Goal: Task Accomplishment & Management: Manage account settings

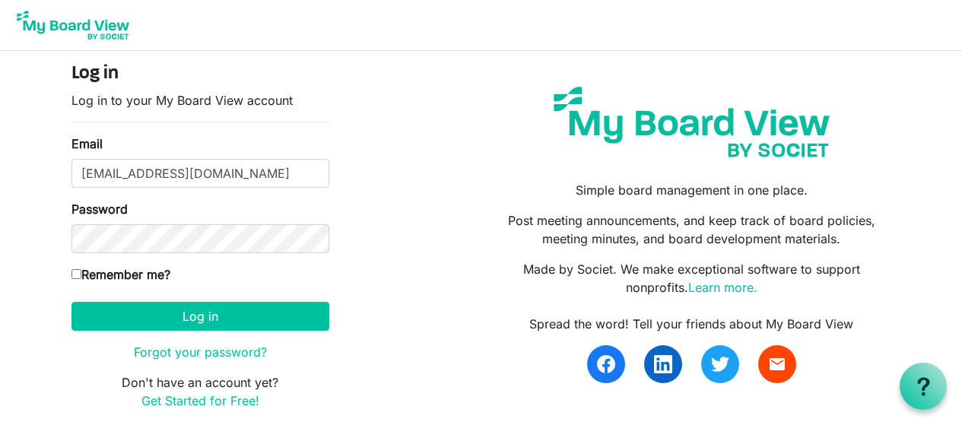
click at [76, 271] on input "Remember me?" at bounding box center [76, 274] width 10 height 10
checkbox input "true"
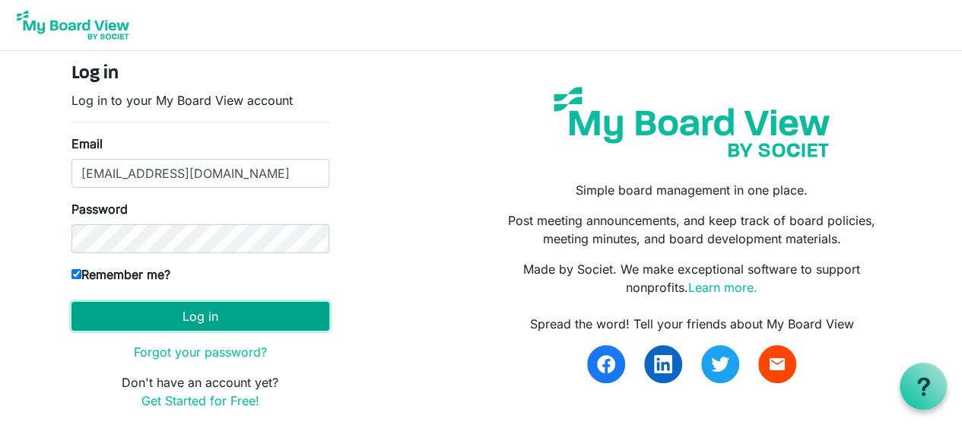
click at [144, 315] on button "Log in" at bounding box center [200, 316] width 258 height 29
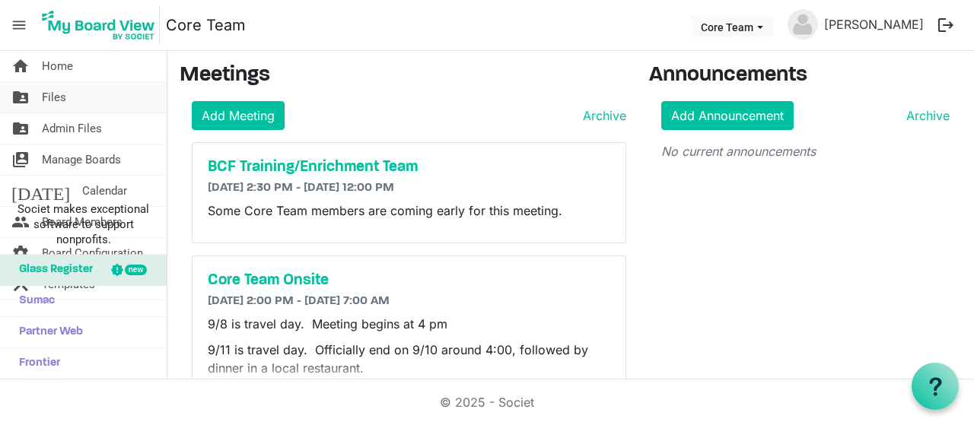
click at [78, 89] on link "folder_shared Files" at bounding box center [83, 97] width 167 height 30
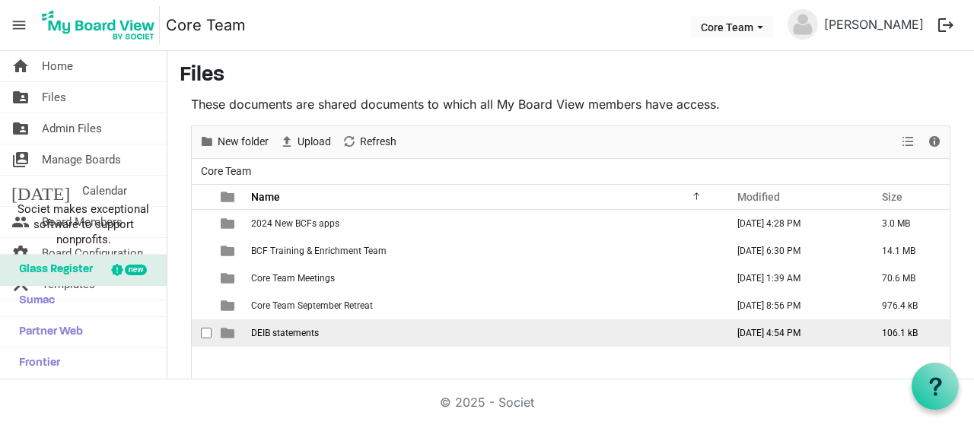
click at [285, 330] on span "DEIB statements" at bounding box center [285, 333] width 68 height 11
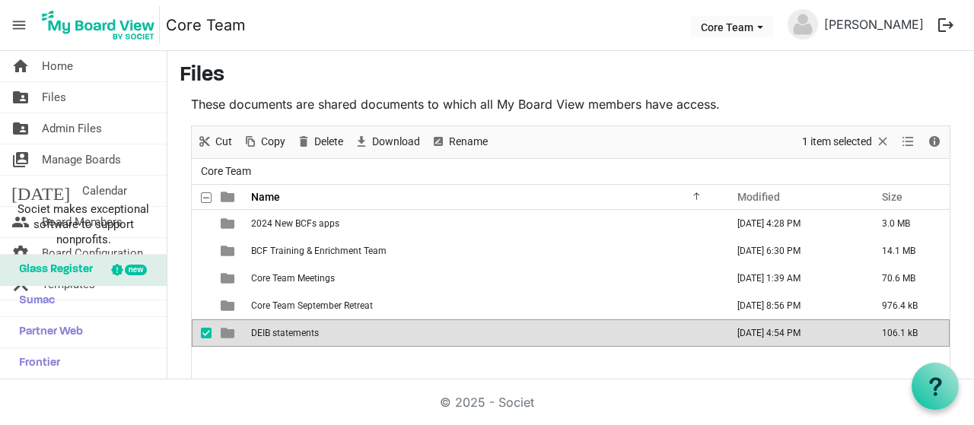
click at [285, 330] on span "DEIB statements" at bounding box center [285, 333] width 68 height 11
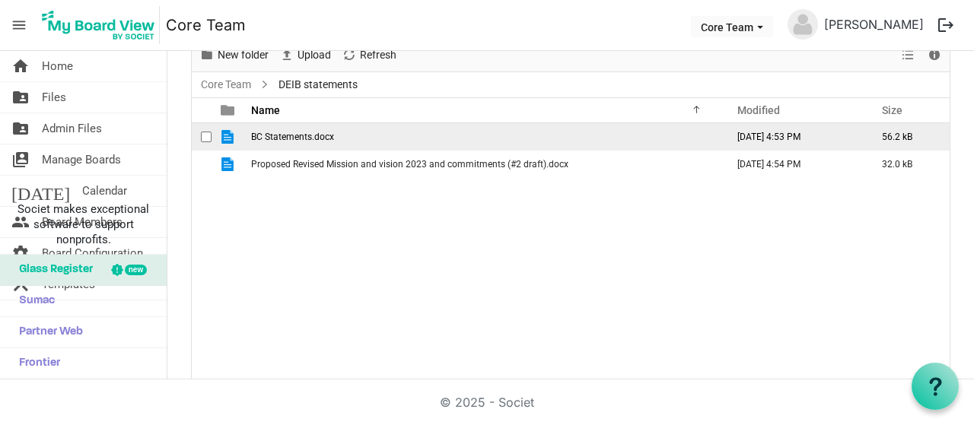
click at [312, 135] on span "BC Statements.docx" at bounding box center [292, 137] width 83 height 11
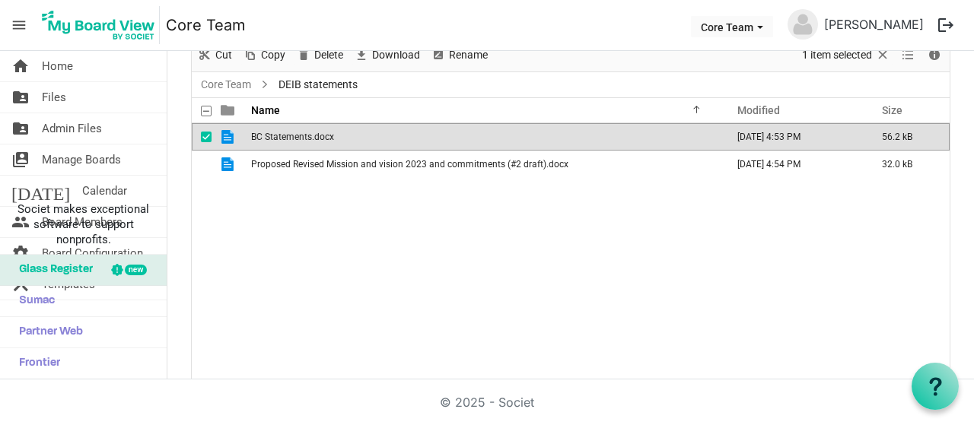
click at [312, 135] on span "BC Statements.docx" at bounding box center [292, 137] width 83 height 11
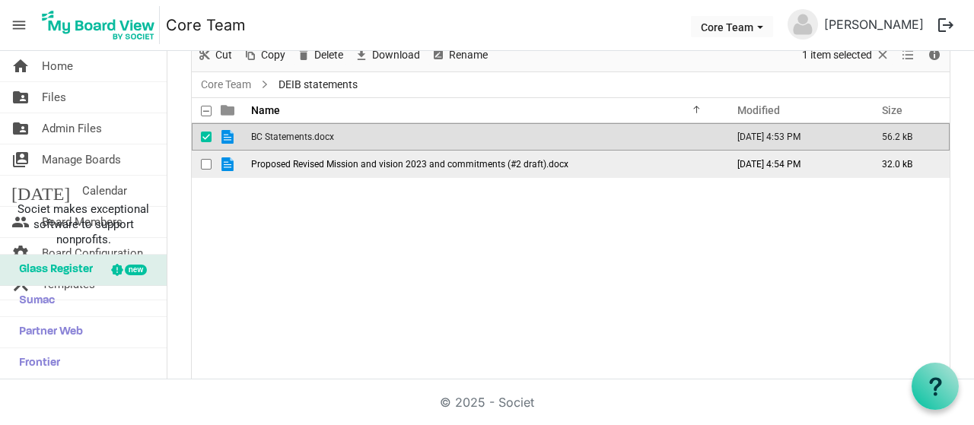
click at [518, 160] on span "Proposed Revised Mission and vision 2023 and commitments (#2 draft).docx" at bounding box center [409, 164] width 317 height 11
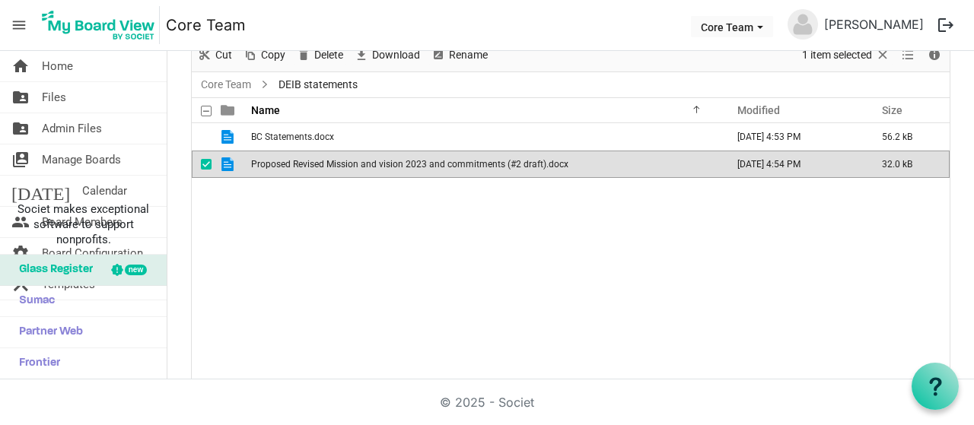
click at [518, 160] on span "Proposed Revised Mission and vision 2023 and commitments (#2 draft).docx" at bounding box center [409, 164] width 317 height 11
click at [231, 80] on link "Core Team" at bounding box center [226, 84] width 56 height 19
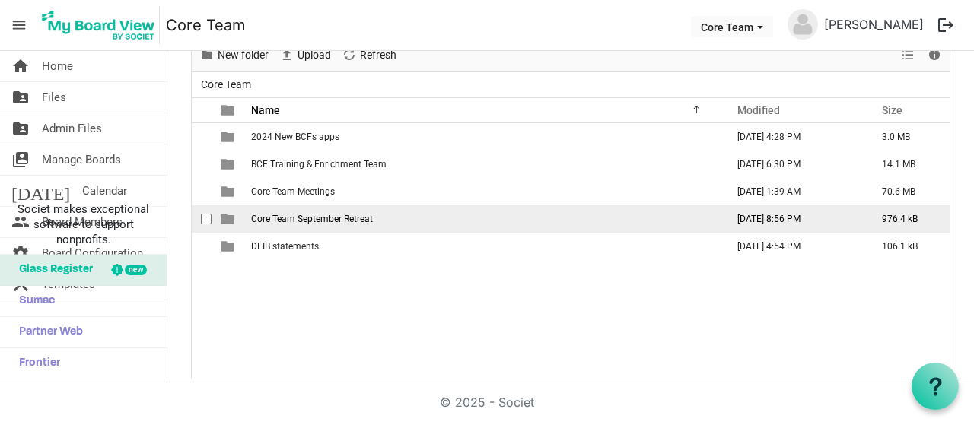
click at [304, 208] on td "Core Team September Retreat" at bounding box center [483, 218] width 475 height 27
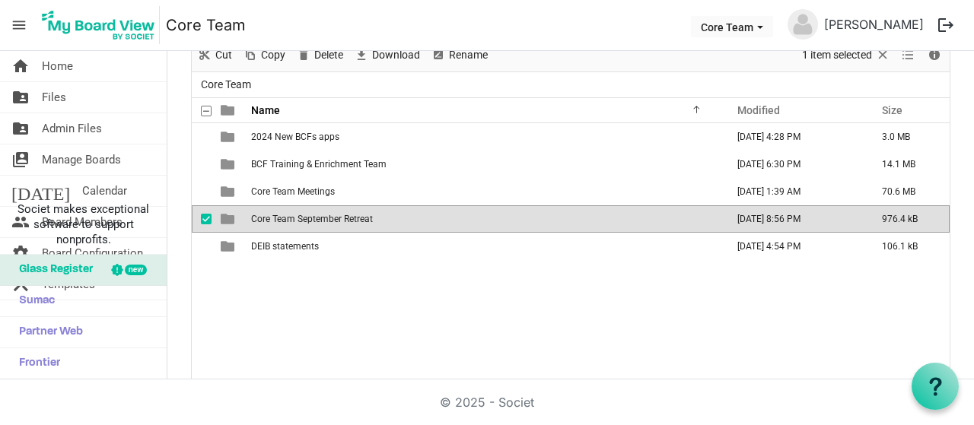
click at [304, 208] on td "Core Team September Retreat" at bounding box center [483, 218] width 475 height 27
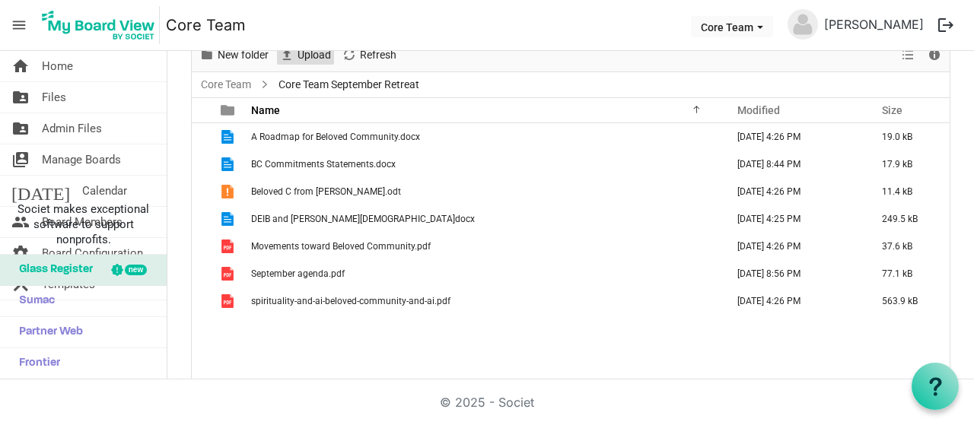
click at [318, 56] on span "Upload" at bounding box center [314, 55] width 37 height 19
click at [307, 56] on span "Upload" at bounding box center [314, 55] width 37 height 19
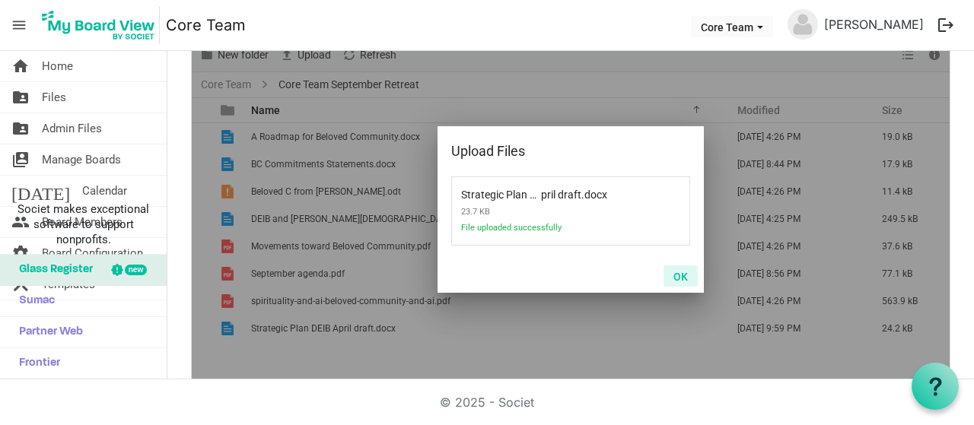
click at [680, 272] on button "OK" at bounding box center [680, 275] width 34 height 21
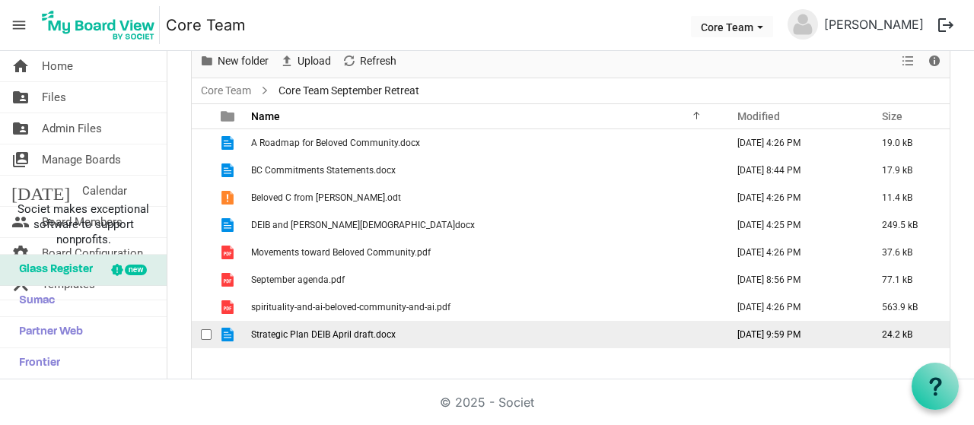
click at [335, 335] on span "Strategic Plan DEIB April draft.docx" at bounding box center [323, 334] width 145 height 11
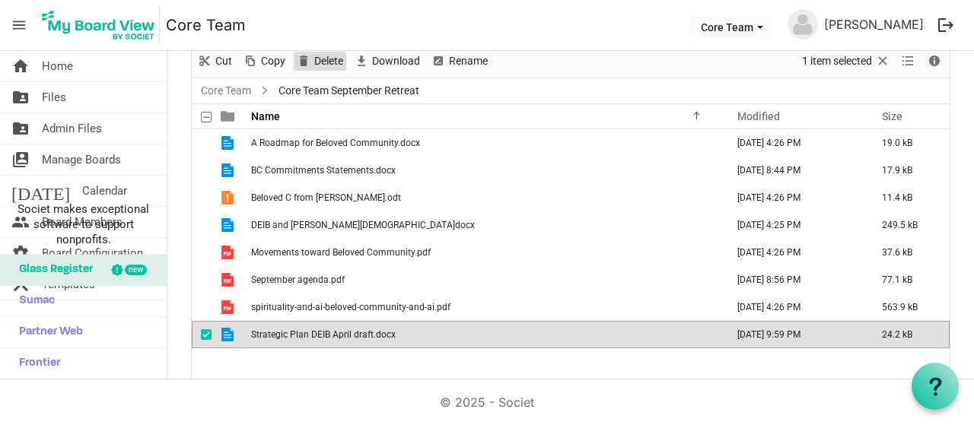
click at [323, 55] on span "Delete" at bounding box center [329, 61] width 32 height 19
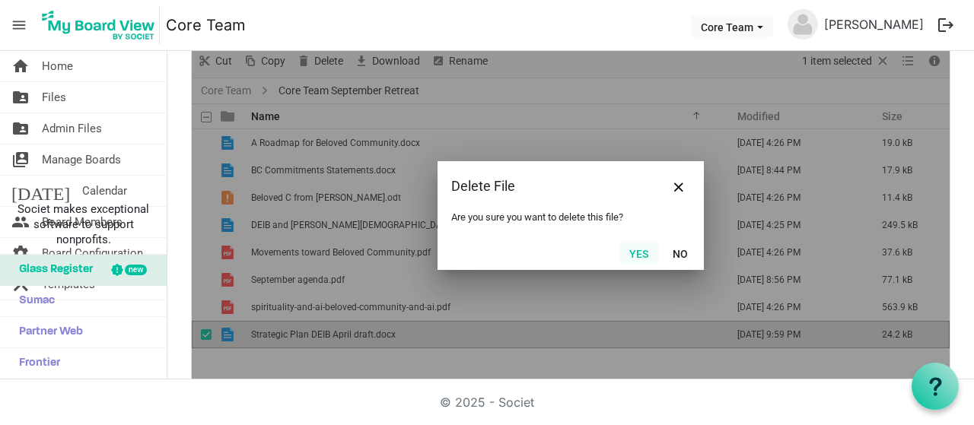
click at [637, 256] on button "Yes" at bounding box center [638, 253] width 39 height 21
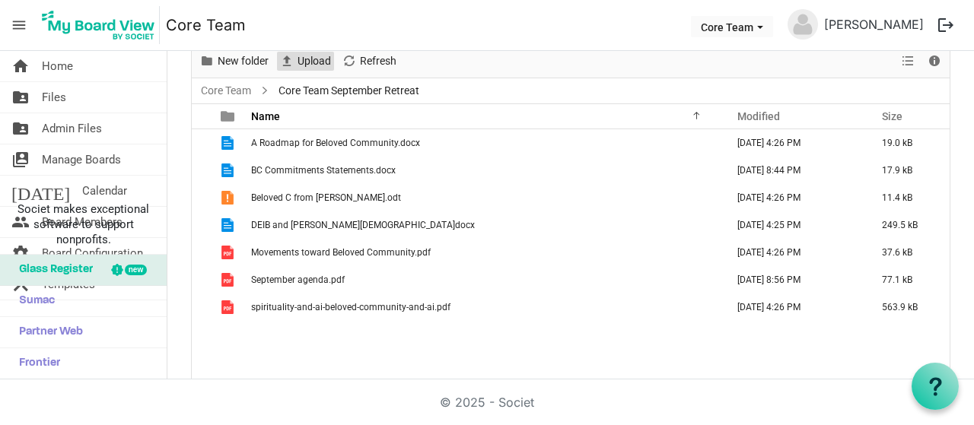
click at [325, 59] on span "Upload" at bounding box center [314, 61] width 37 height 19
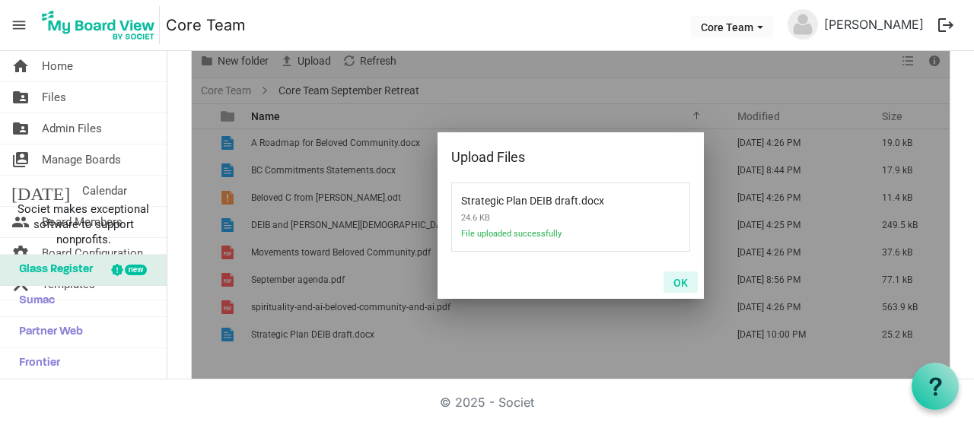
click at [670, 278] on button "OK" at bounding box center [680, 282] width 34 height 21
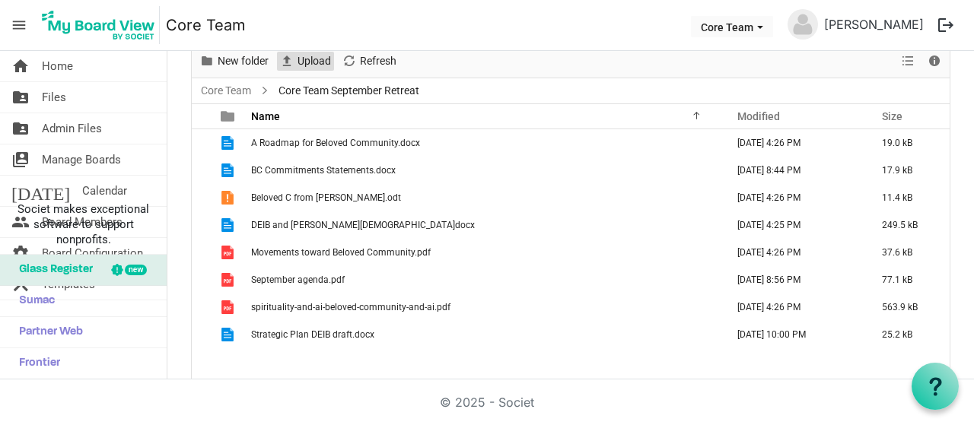
click at [317, 52] on span "Upload" at bounding box center [314, 61] width 37 height 19
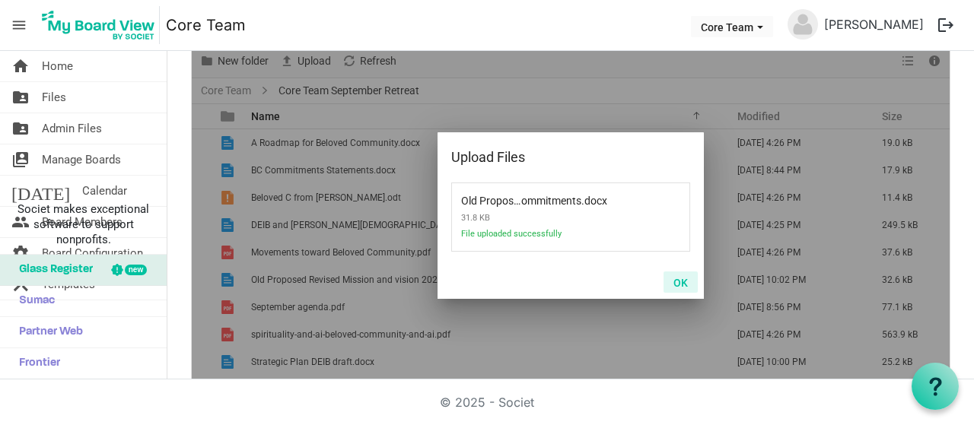
click at [674, 281] on button "OK" at bounding box center [680, 282] width 34 height 21
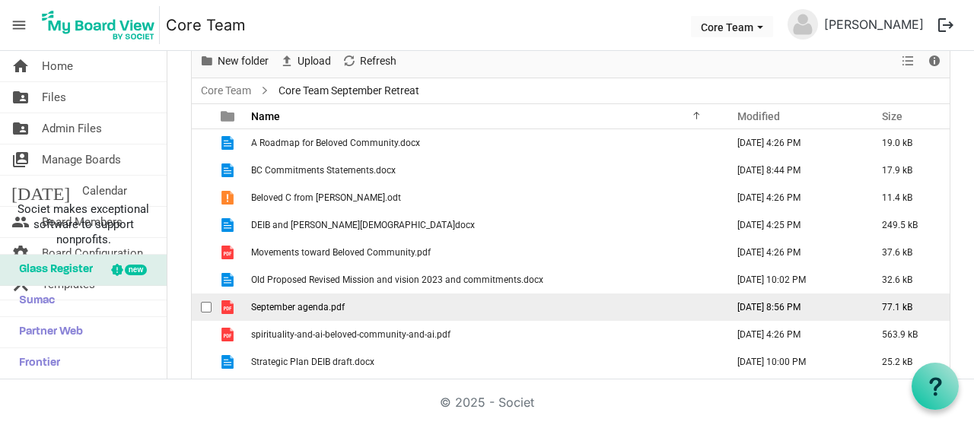
scroll to position [99, 0]
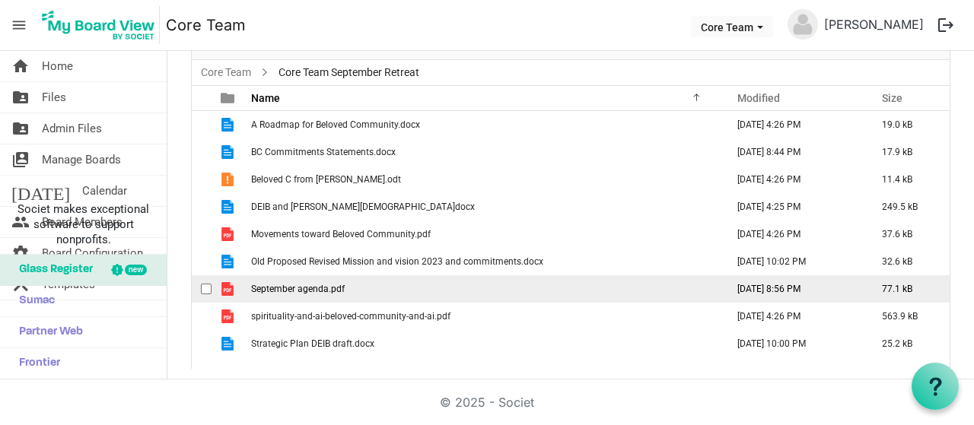
click at [534, 290] on td "September agenda.pdf" at bounding box center [483, 288] width 475 height 27
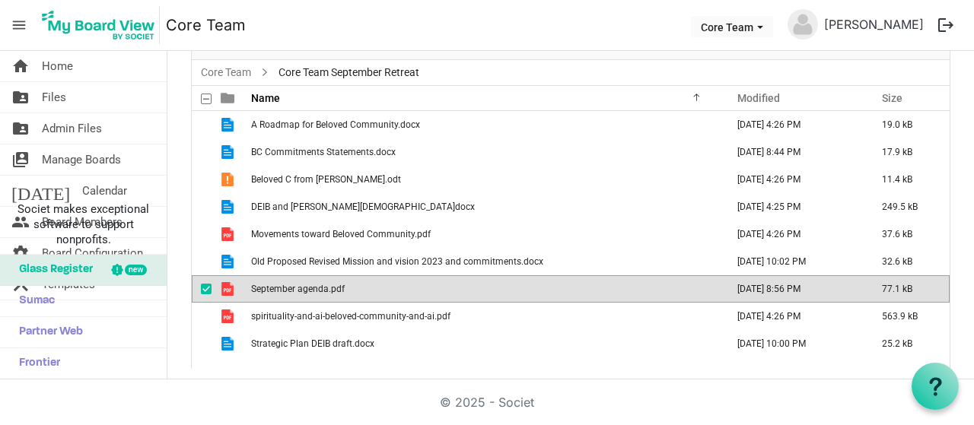
click at [534, 290] on td "September agenda.pdf" at bounding box center [483, 288] width 475 height 27
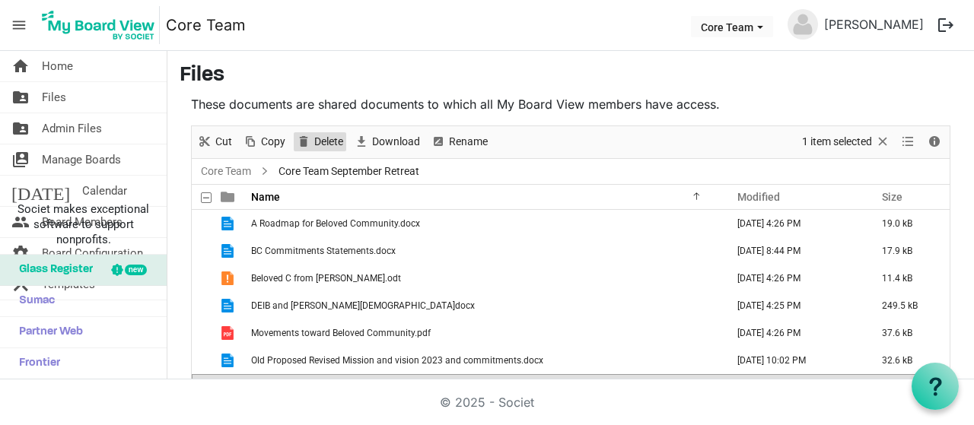
click at [329, 145] on span "Delete" at bounding box center [329, 141] width 32 height 19
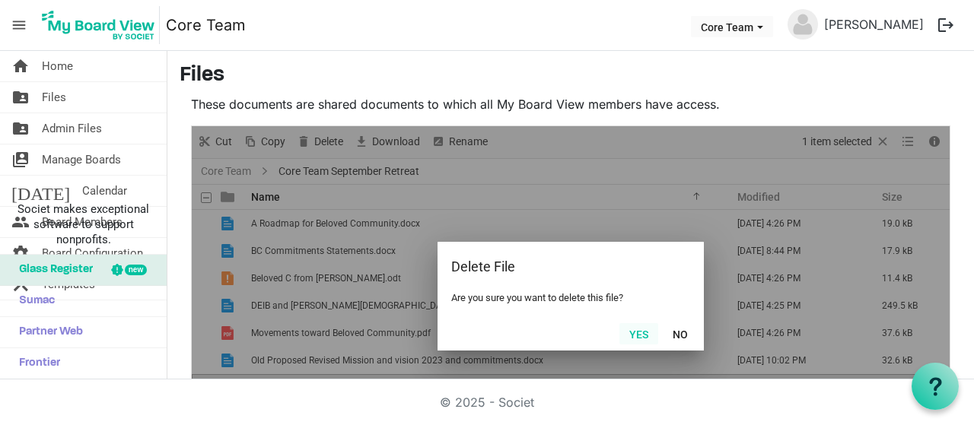
click at [634, 336] on button "Yes" at bounding box center [638, 333] width 39 height 21
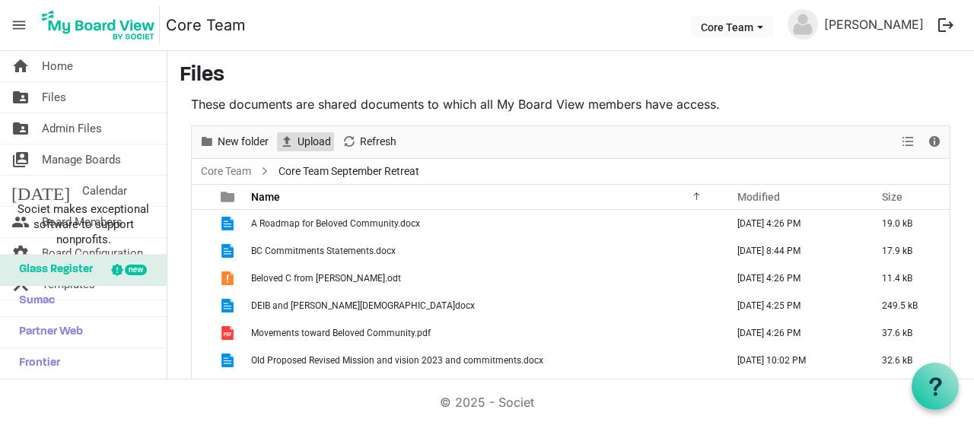
click at [313, 141] on span "Upload" at bounding box center [314, 141] width 37 height 19
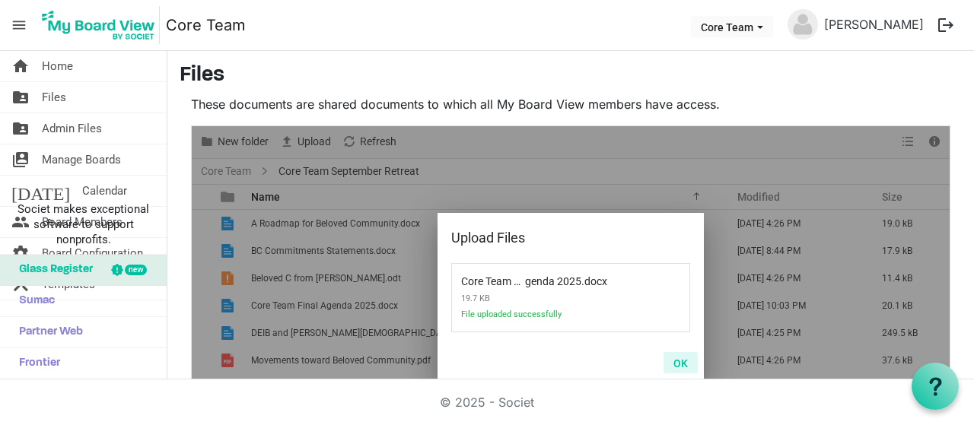
click at [684, 357] on button "OK" at bounding box center [680, 362] width 34 height 21
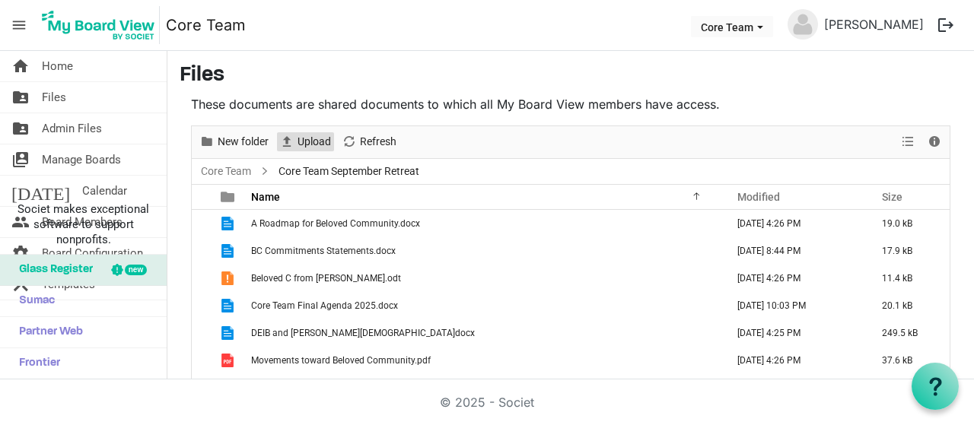
click at [315, 140] on span "Upload" at bounding box center [314, 141] width 37 height 19
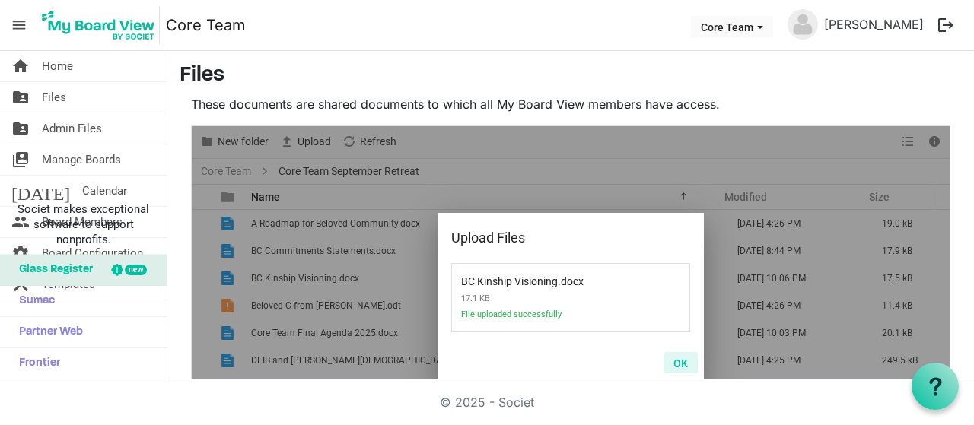
click at [671, 354] on button "OK" at bounding box center [680, 362] width 34 height 21
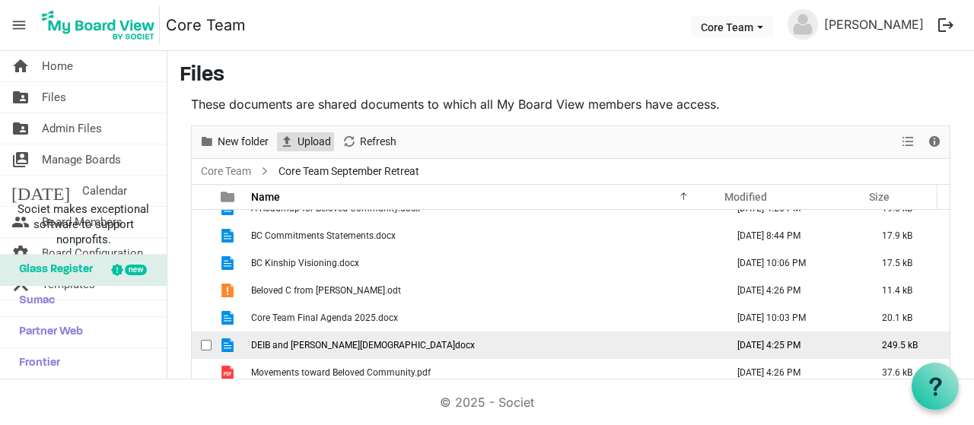
scroll to position [99, 0]
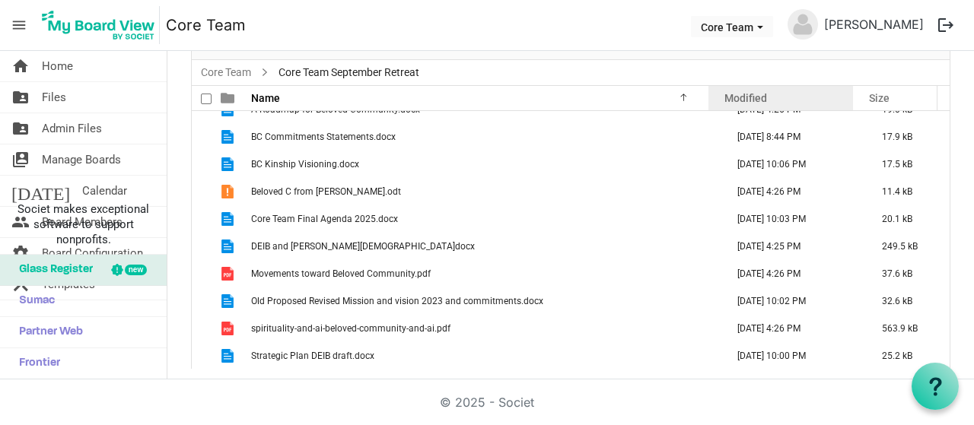
click at [733, 100] on span "Modified" at bounding box center [745, 98] width 43 height 12
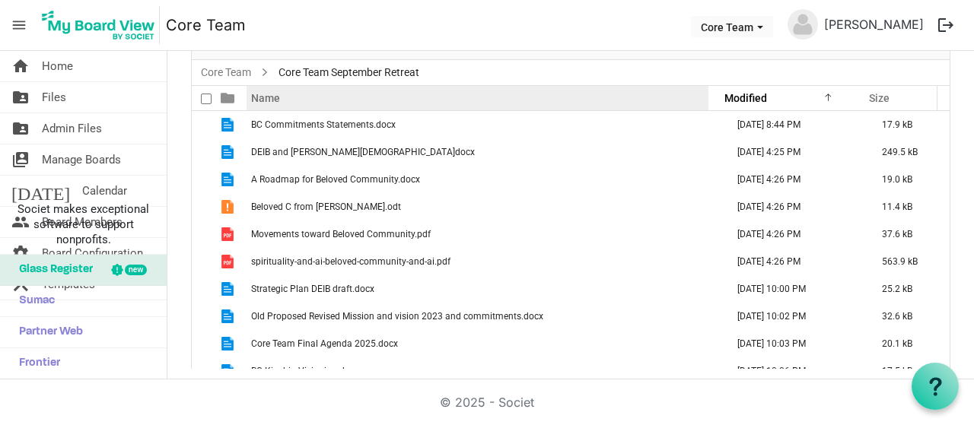
scroll to position [0, 0]
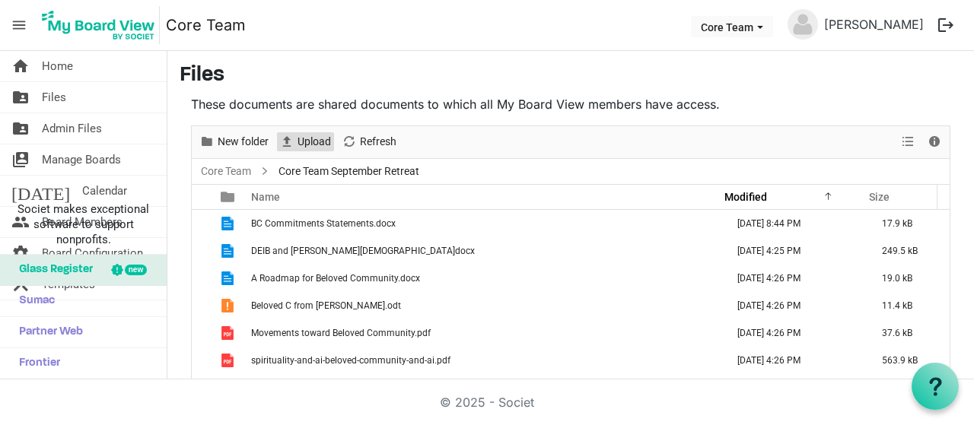
click at [312, 142] on span "Upload" at bounding box center [314, 141] width 37 height 19
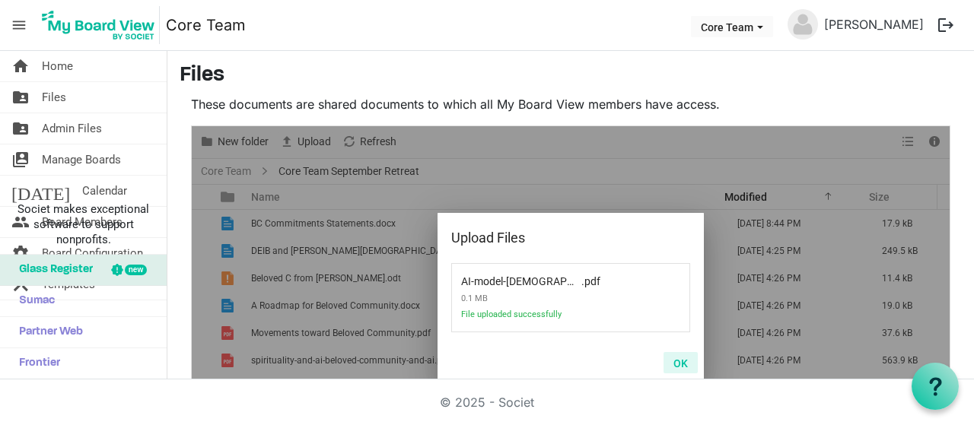
click at [669, 358] on button "OK" at bounding box center [680, 362] width 34 height 21
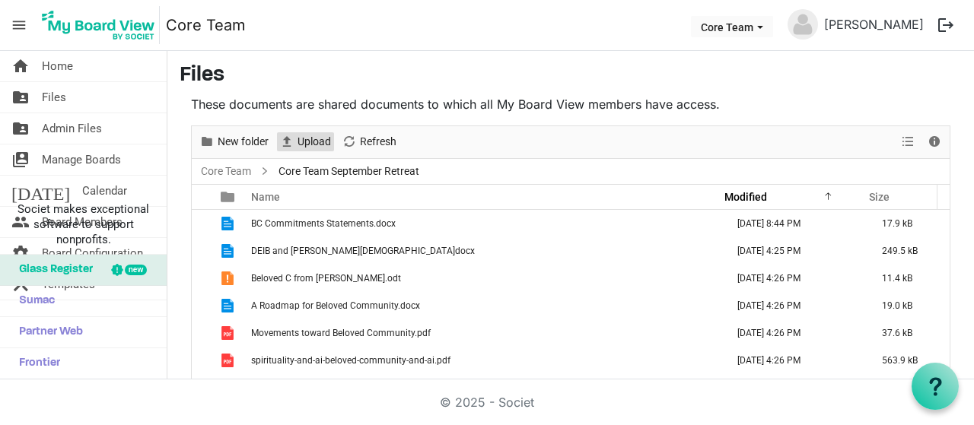
click at [303, 135] on span "Upload" at bounding box center [314, 141] width 37 height 19
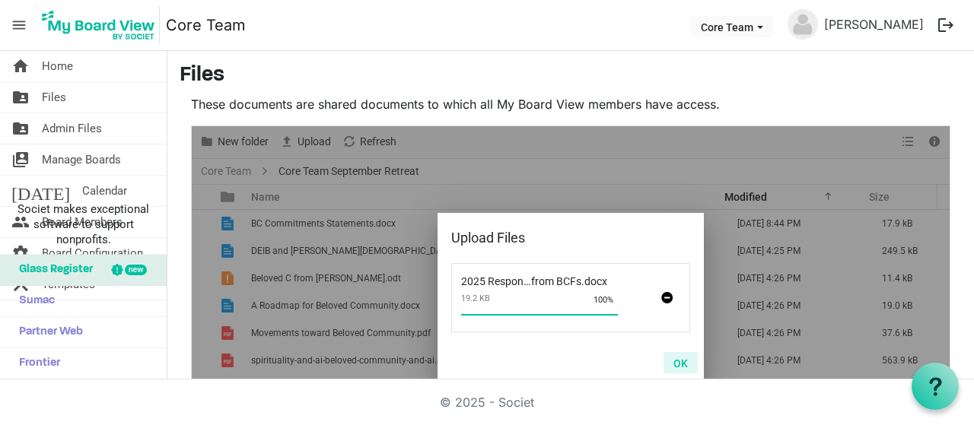
click at [674, 364] on button "OK" at bounding box center [680, 362] width 34 height 21
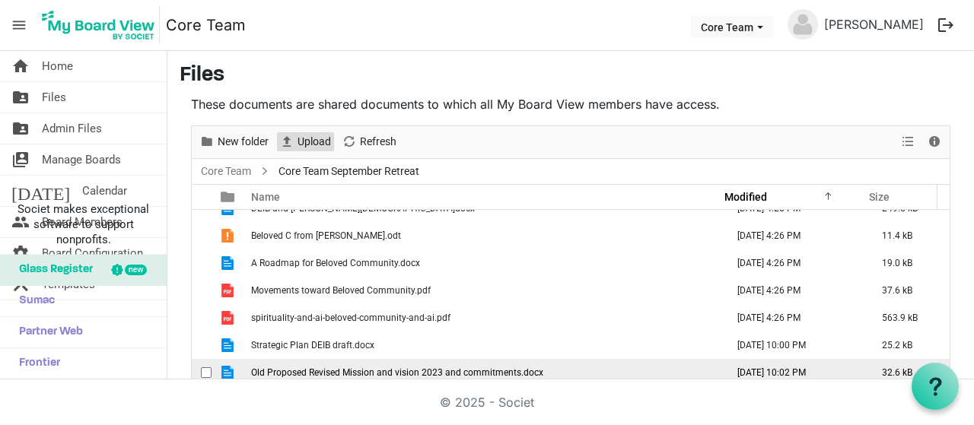
scroll to position [99, 0]
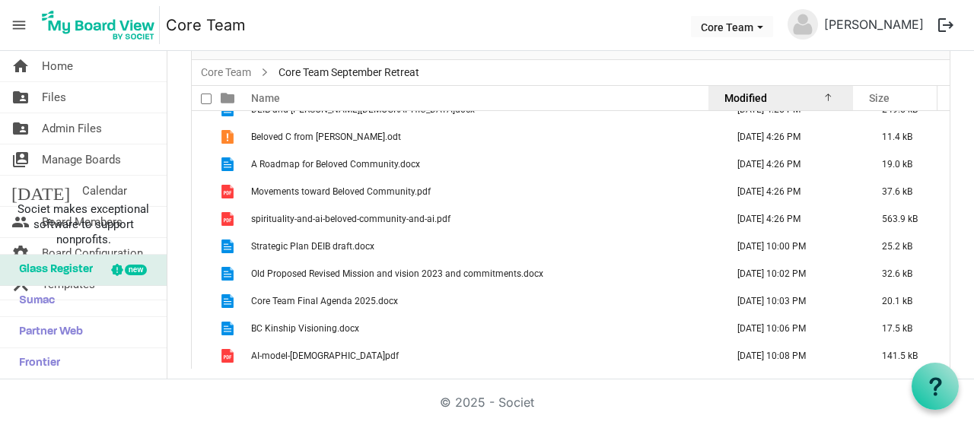
click at [764, 100] on div "Modified" at bounding box center [780, 98] width 123 height 22
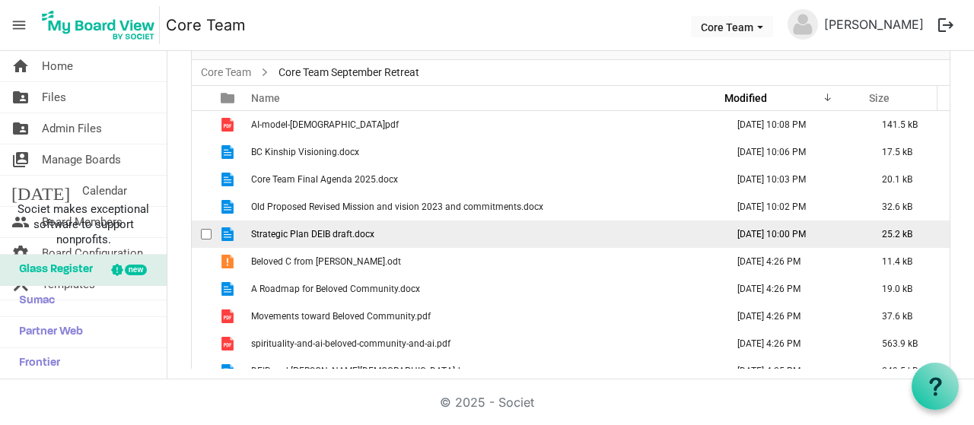
scroll to position [0, 0]
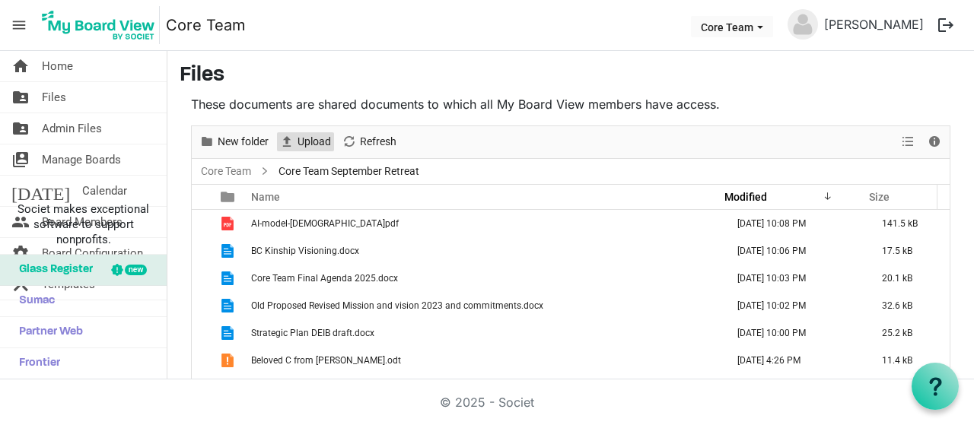
click at [326, 138] on span "Upload" at bounding box center [314, 141] width 37 height 19
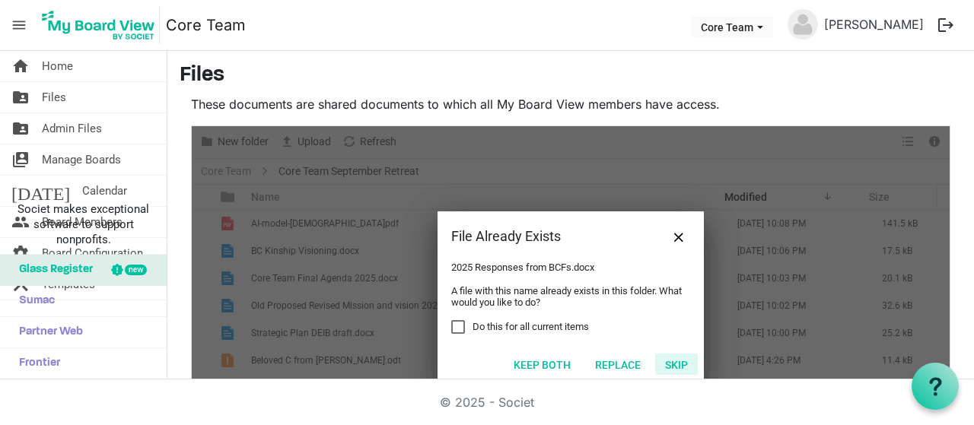
click at [665, 372] on button "Skip" at bounding box center [676, 364] width 43 height 21
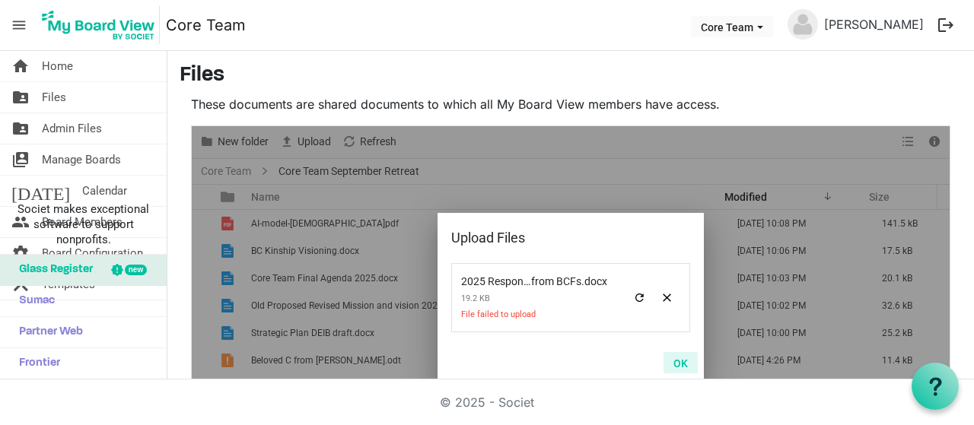
click at [674, 359] on button "OK" at bounding box center [680, 362] width 34 height 21
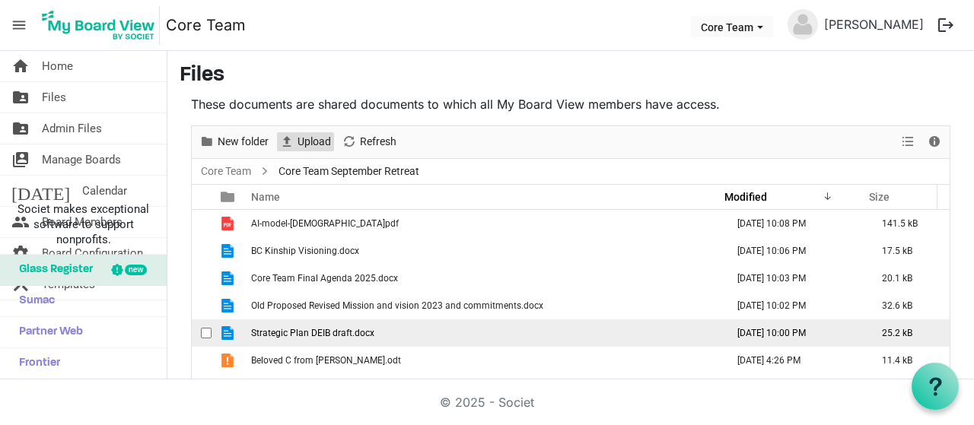
scroll to position [43, 0]
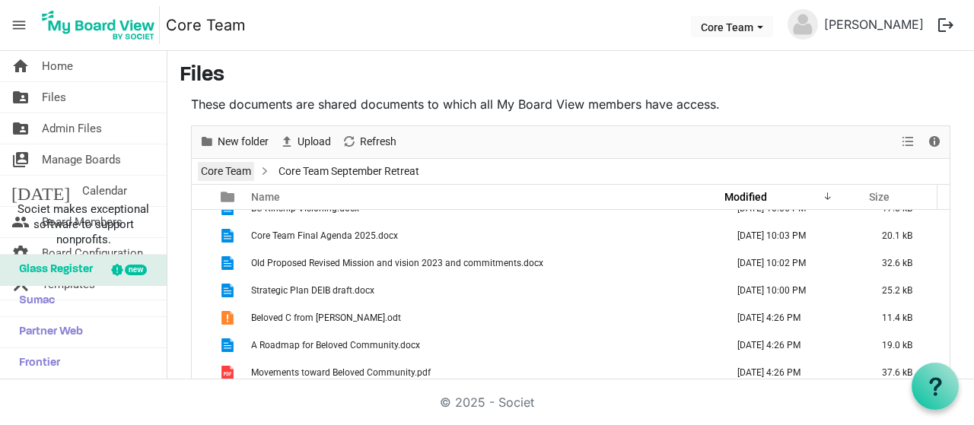
click at [220, 167] on link "Core Team" at bounding box center [226, 171] width 56 height 19
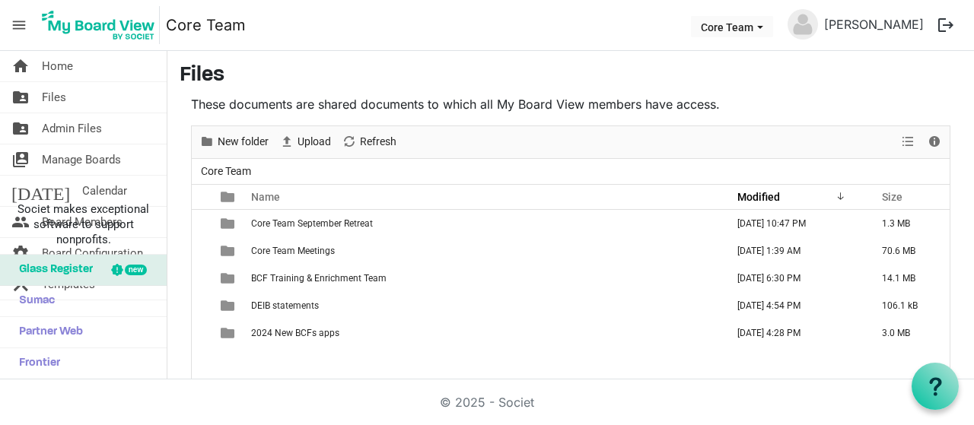
scroll to position [0, 0]
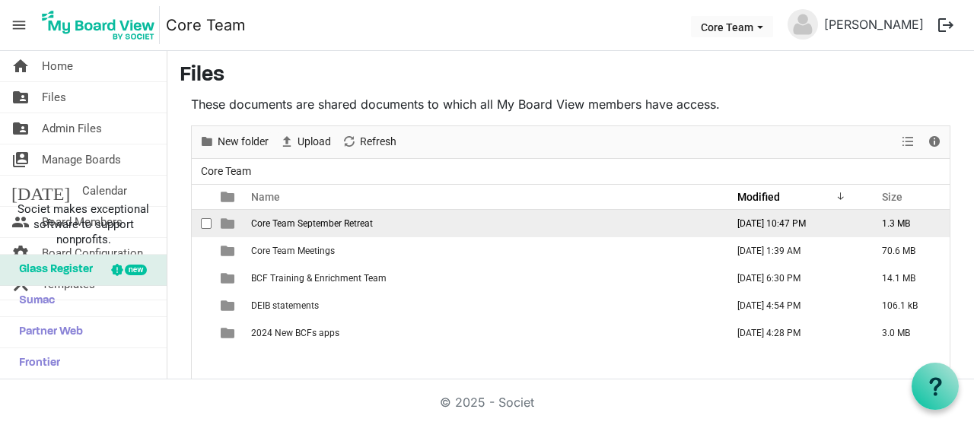
click at [343, 227] on span "Core Team September Retreat" at bounding box center [312, 223] width 122 height 11
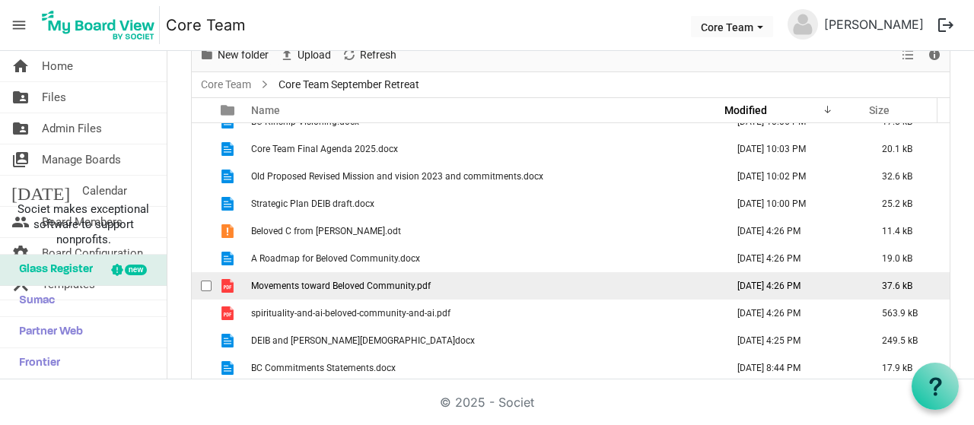
scroll to position [99, 0]
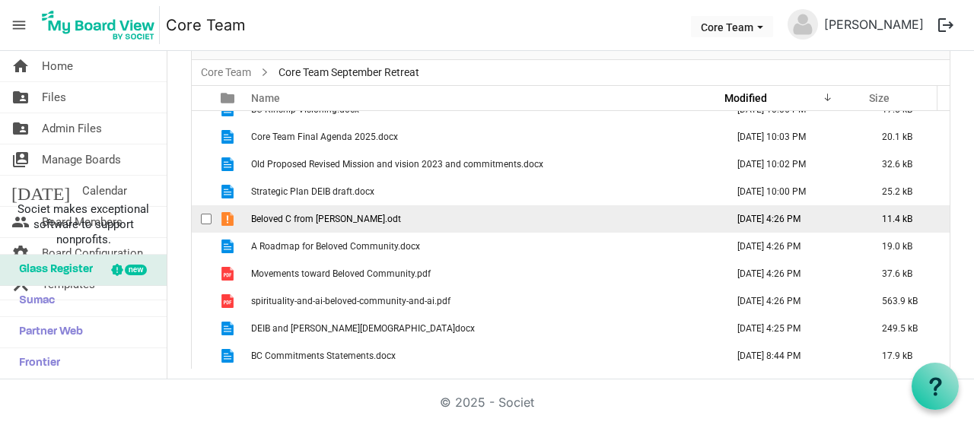
click at [338, 222] on td "Beloved C from Tammy.odt" at bounding box center [483, 218] width 475 height 27
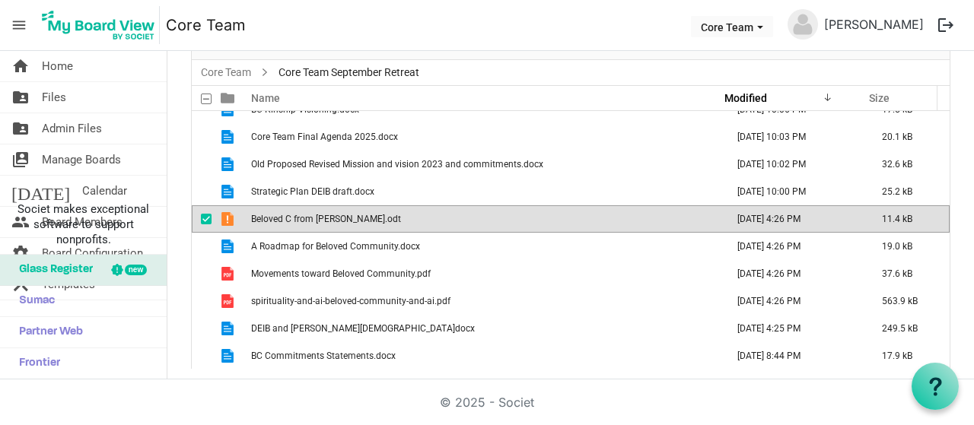
click at [338, 222] on td "Beloved C from Tammy.odt" at bounding box center [483, 218] width 475 height 27
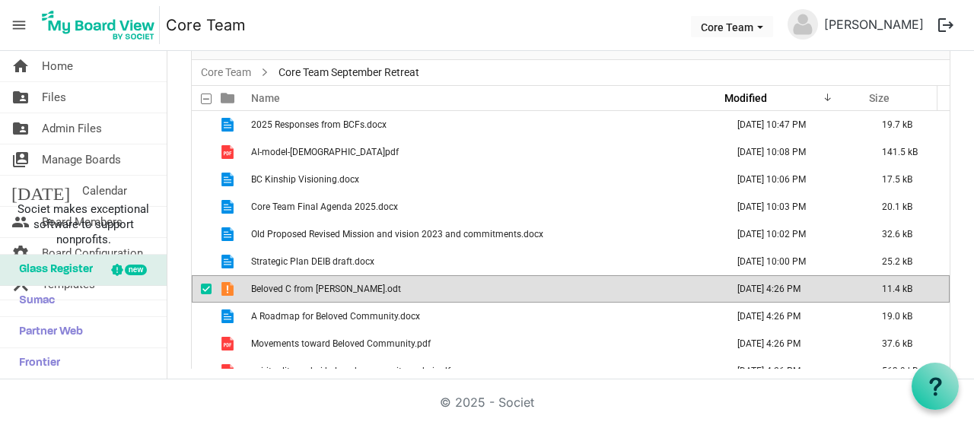
scroll to position [0, 0]
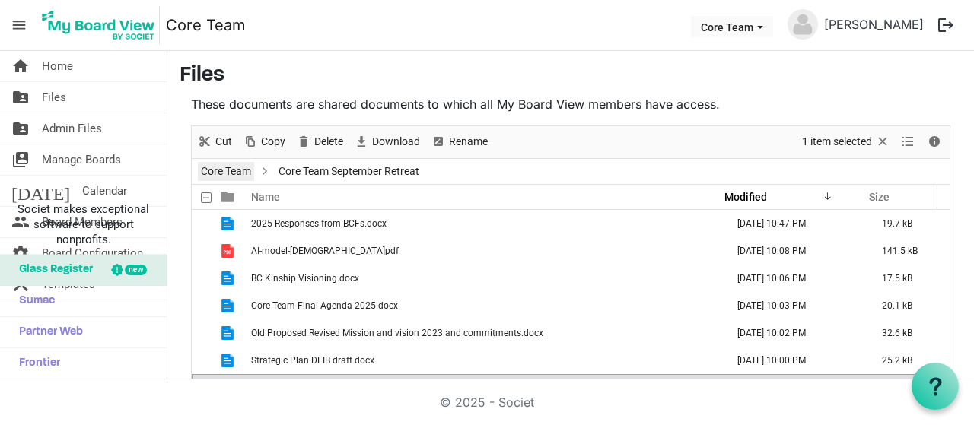
click at [234, 175] on link "Core Team" at bounding box center [226, 171] width 56 height 19
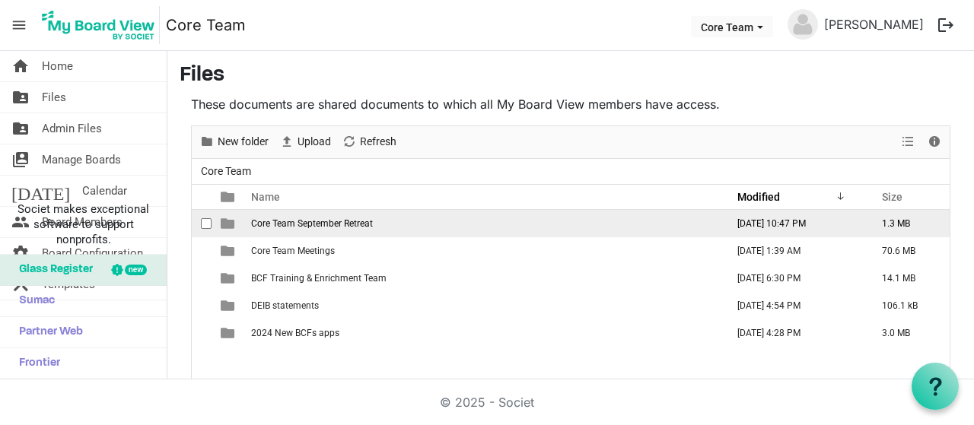
click at [286, 218] on span "Core Team September Retreat" at bounding box center [312, 223] width 122 height 11
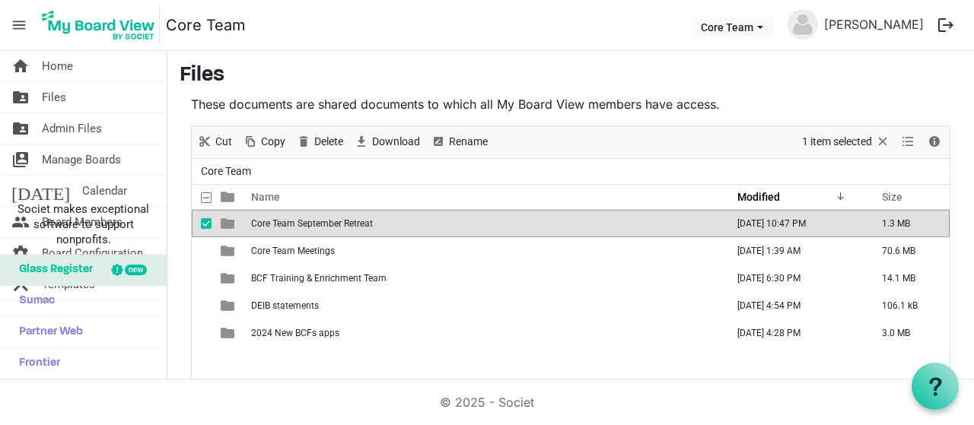
click at [286, 218] on span "Core Team September Retreat" at bounding box center [312, 223] width 122 height 11
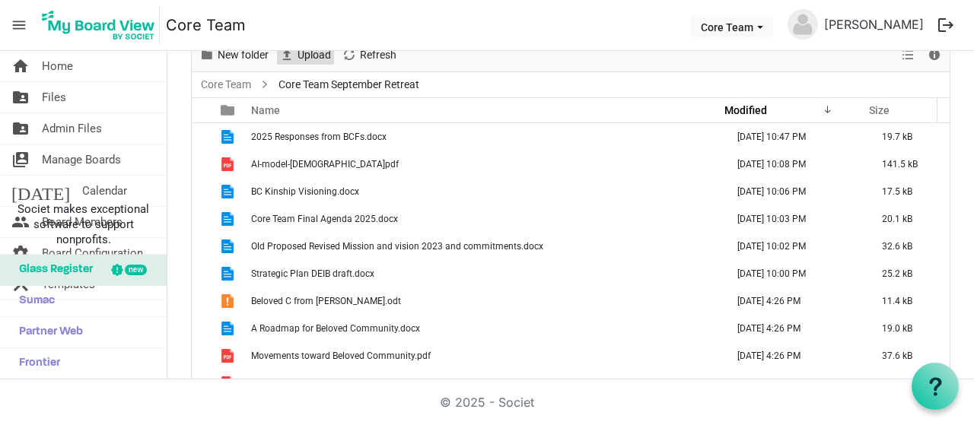
click at [303, 52] on span "Upload" at bounding box center [314, 55] width 37 height 19
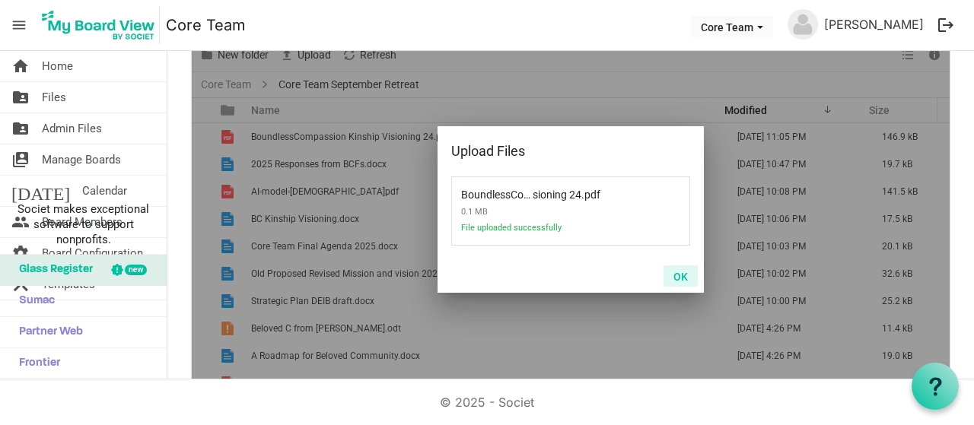
click at [682, 276] on button "OK" at bounding box center [680, 275] width 34 height 21
